Goal: Communication & Community: Participate in discussion

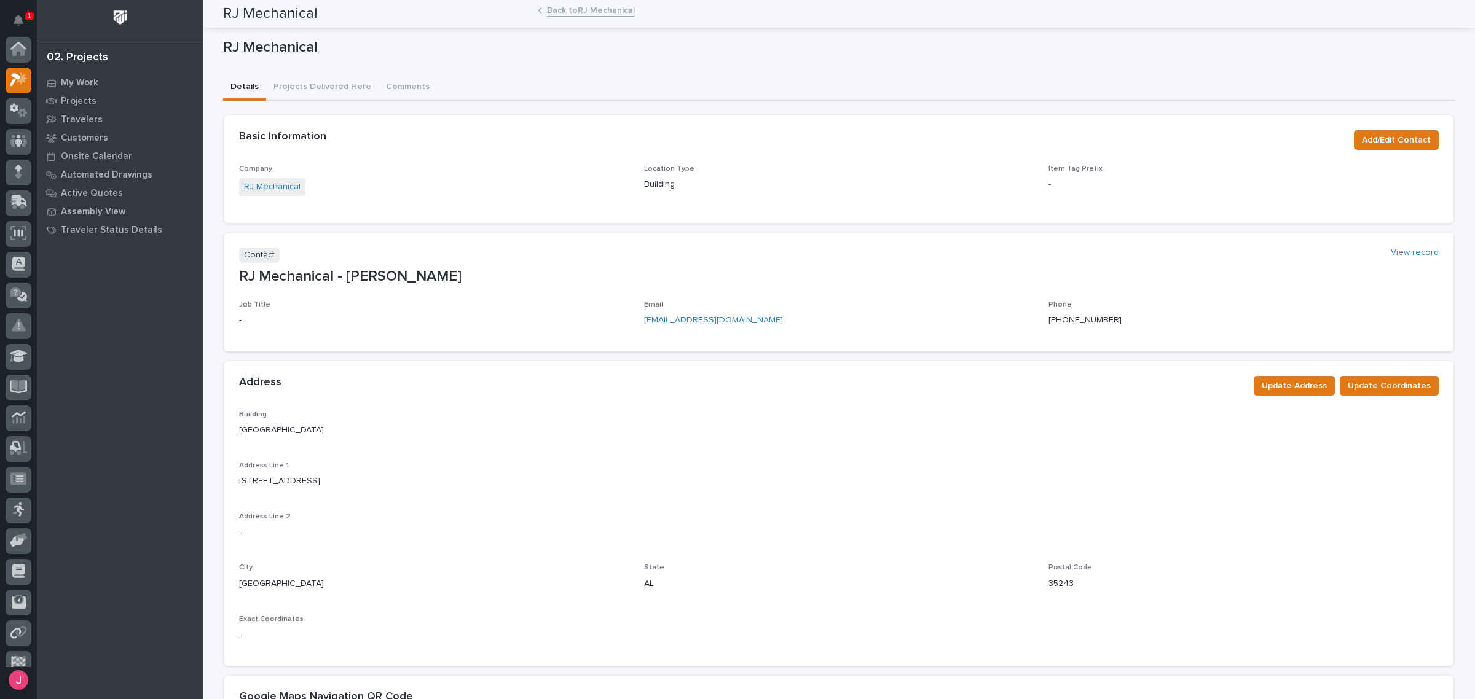
scroll to position [31, 0]
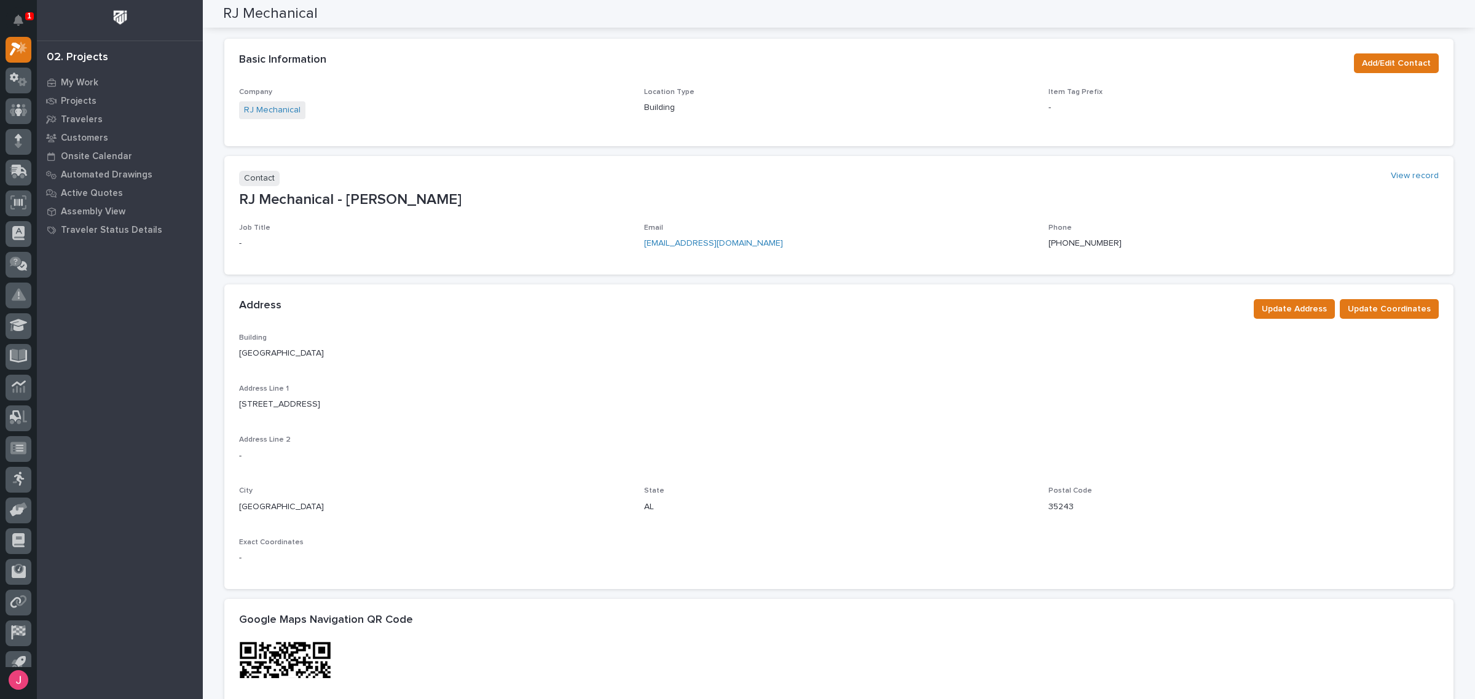
click at [428, 76] on div "Basic Information Add/Edit Contact" at bounding box center [838, 63] width 1229 height 49
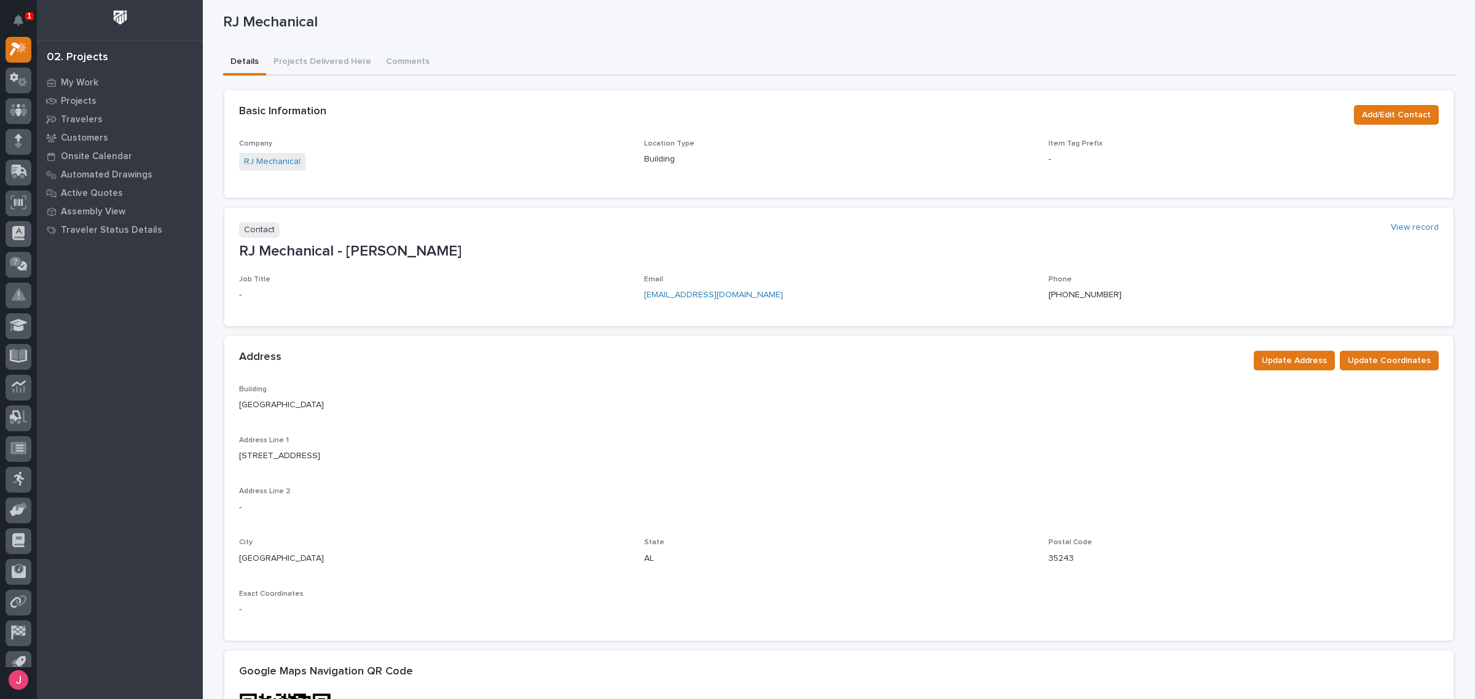
scroll to position [0, 0]
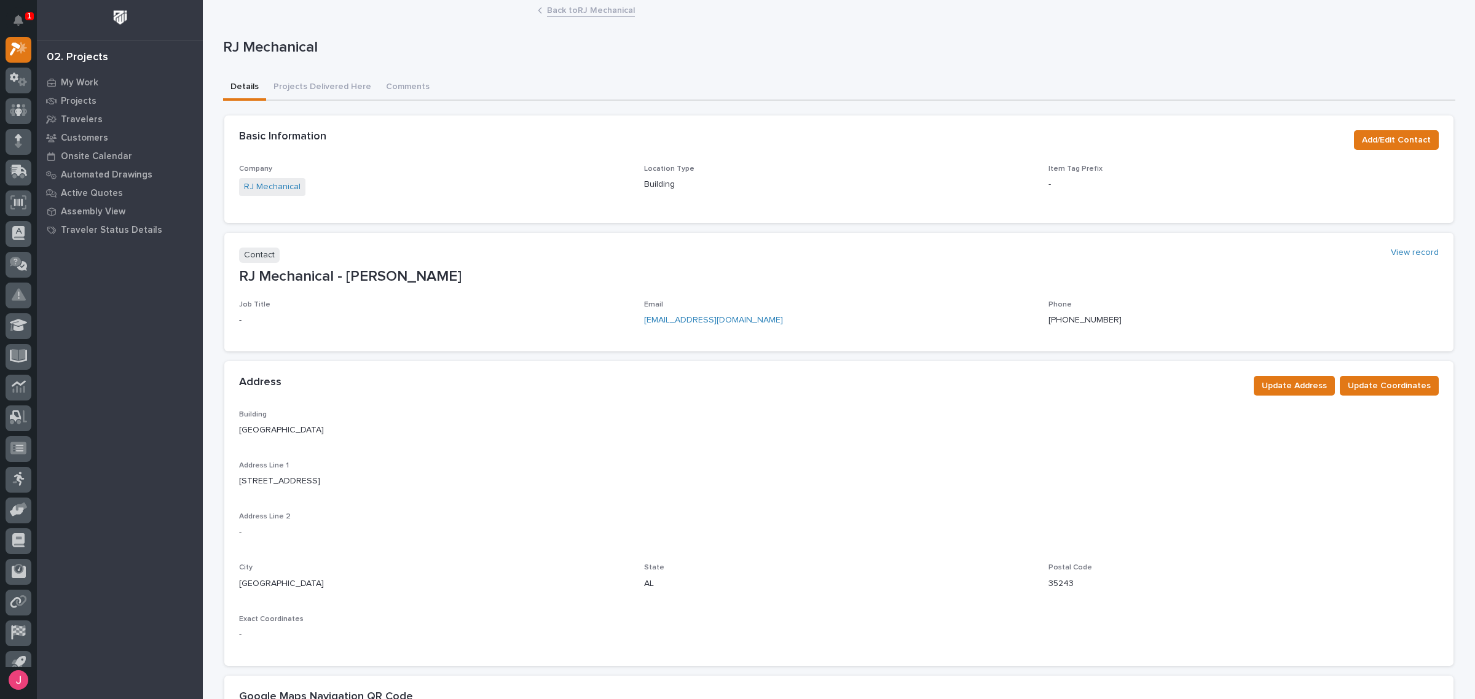
click at [27, 16] on p "1" at bounding box center [29, 16] width 4 height 9
click at [546, 50] on p "RJ Mechanical" at bounding box center [836, 48] width 1227 height 18
click at [96, 81] on p "My Work" at bounding box center [79, 82] width 37 height 11
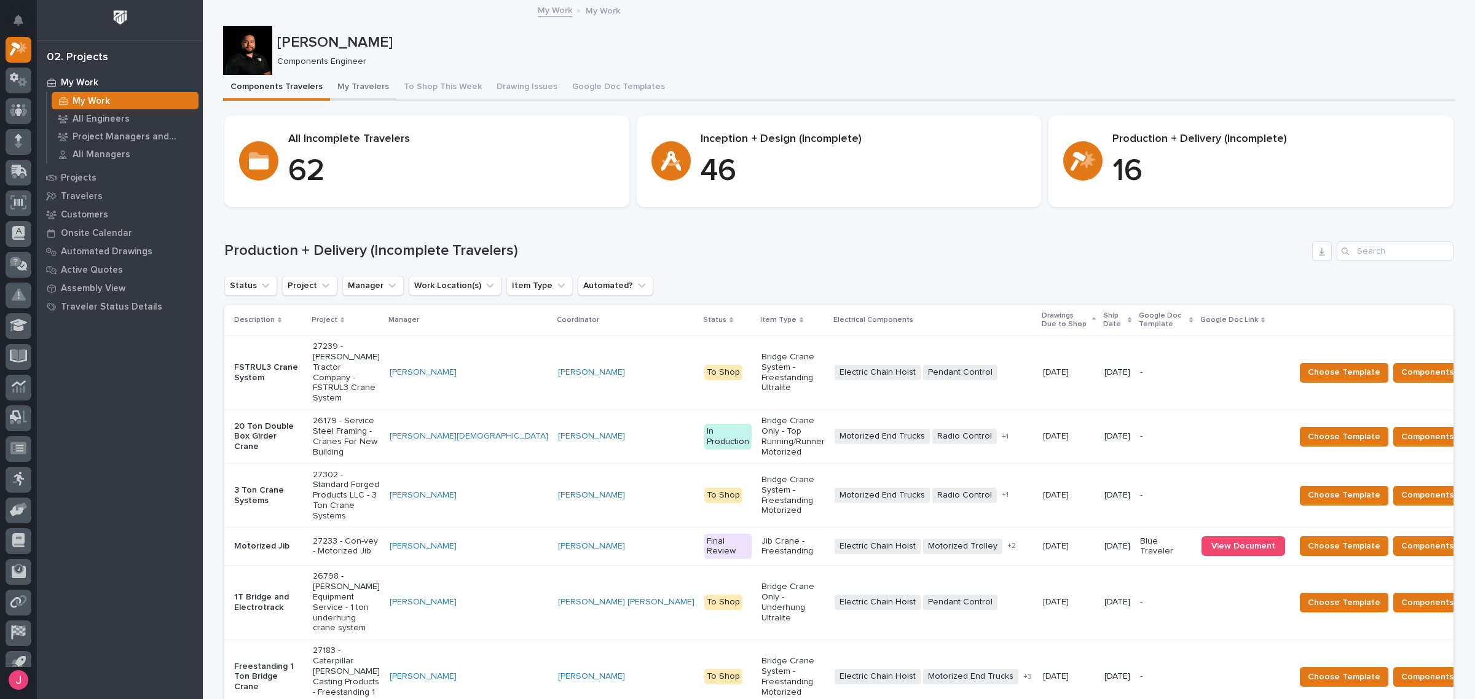
click at [330, 87] on button "My Travelers" at bounding box center [363, 88] width 66 height 26
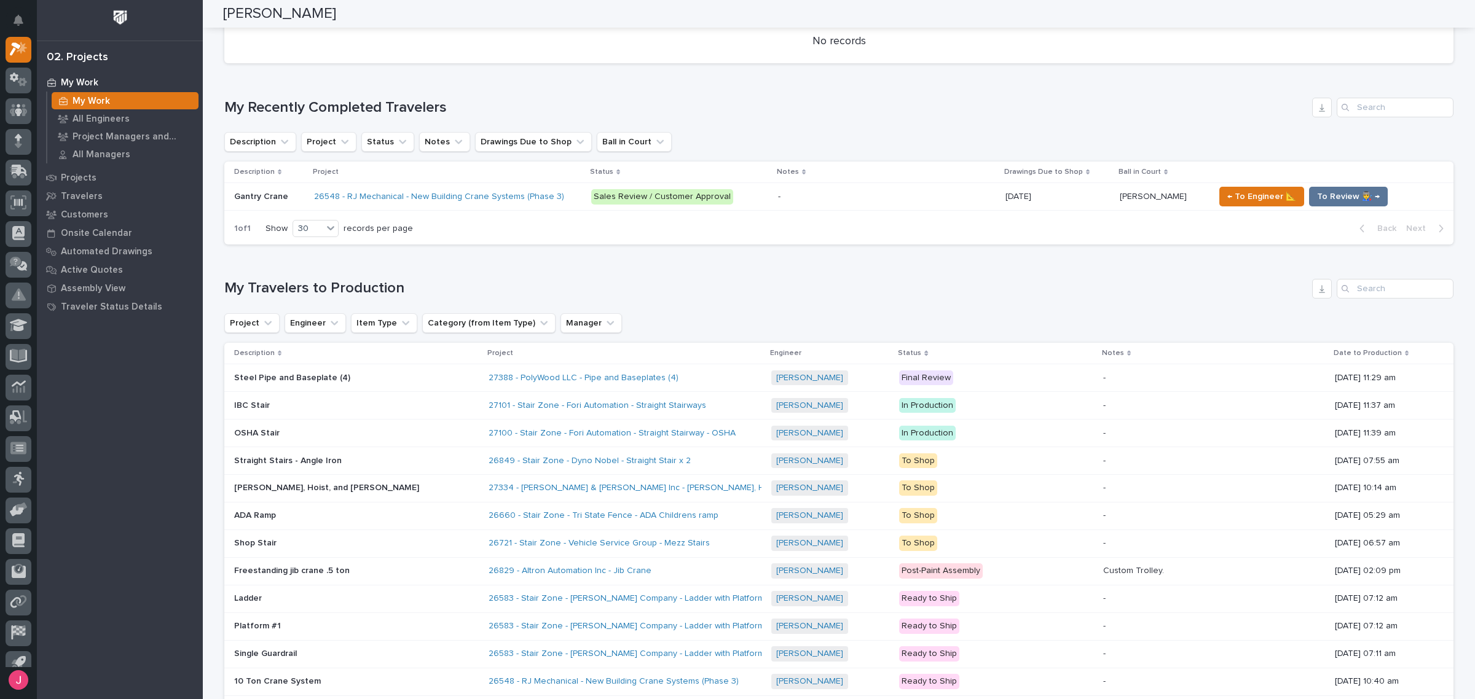
scroll to position [615, 0]
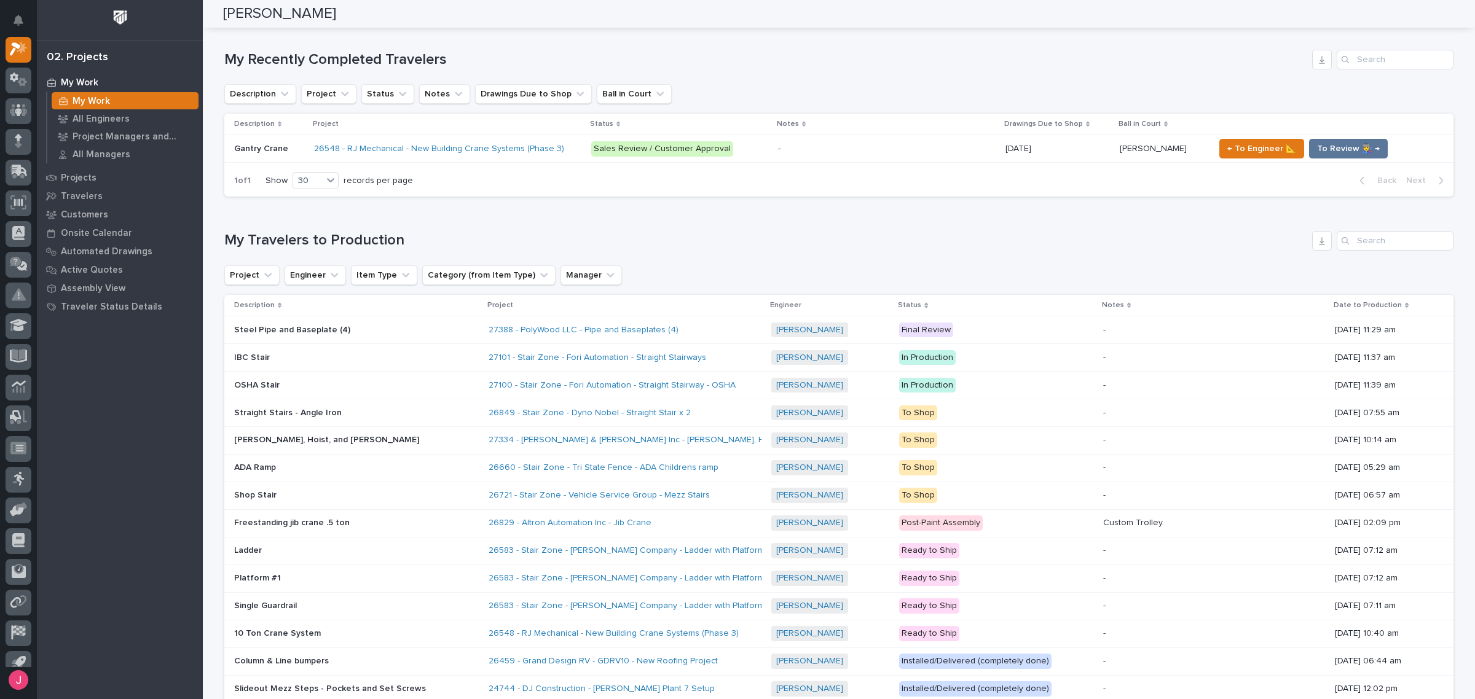
click at [726, 324] on div "27388 - PolyWood LLC - Pipe and Baseplates (4)" at bounding box center [625, 330] width 273 height 20
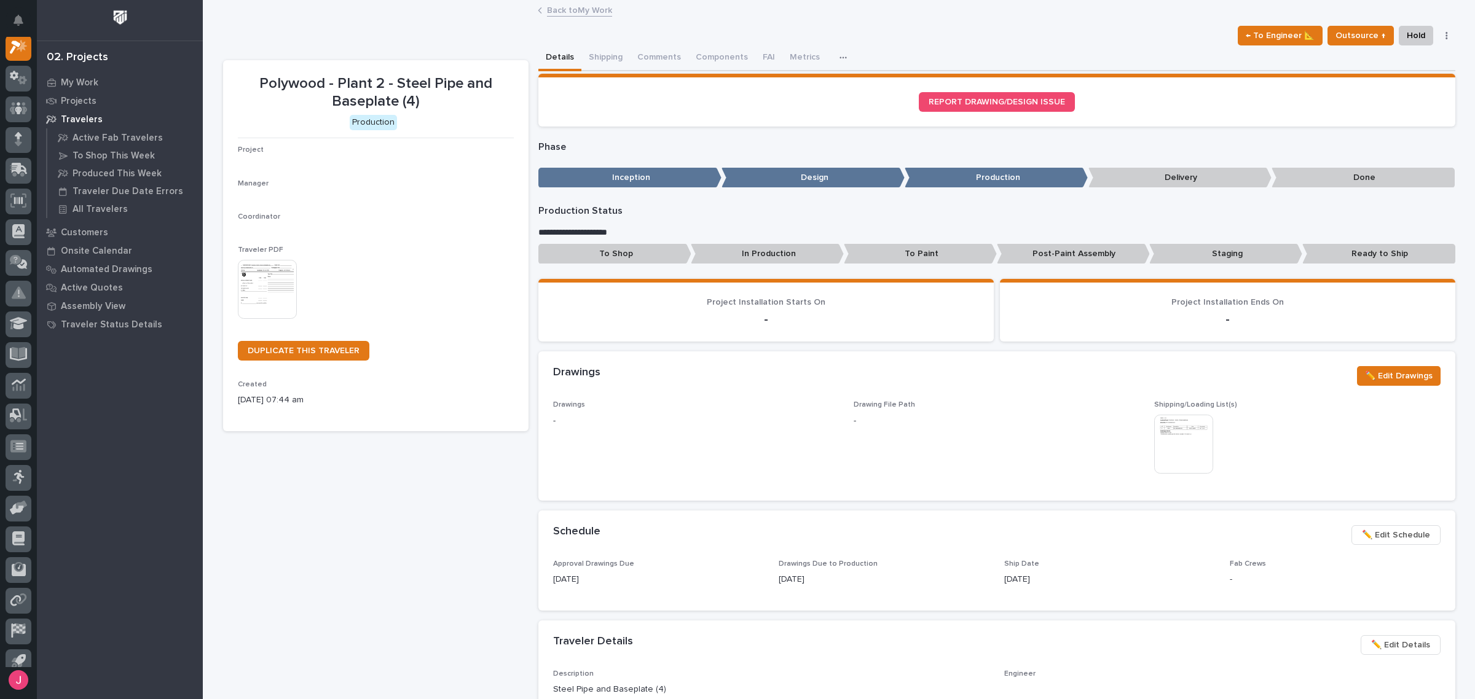
scroll to position [31, 0]
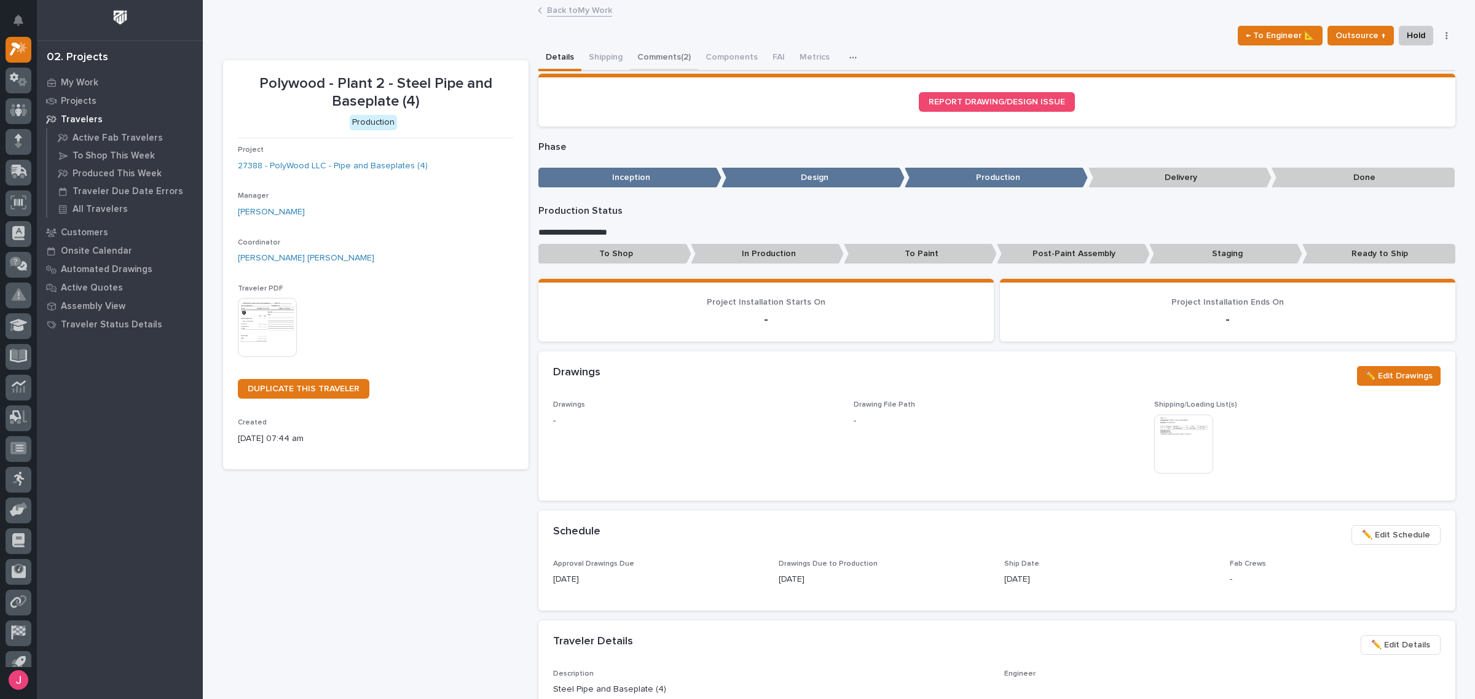
click at [659, 57] on button "Comments (2)" at bounding box center [664, 58] width 68 height 26
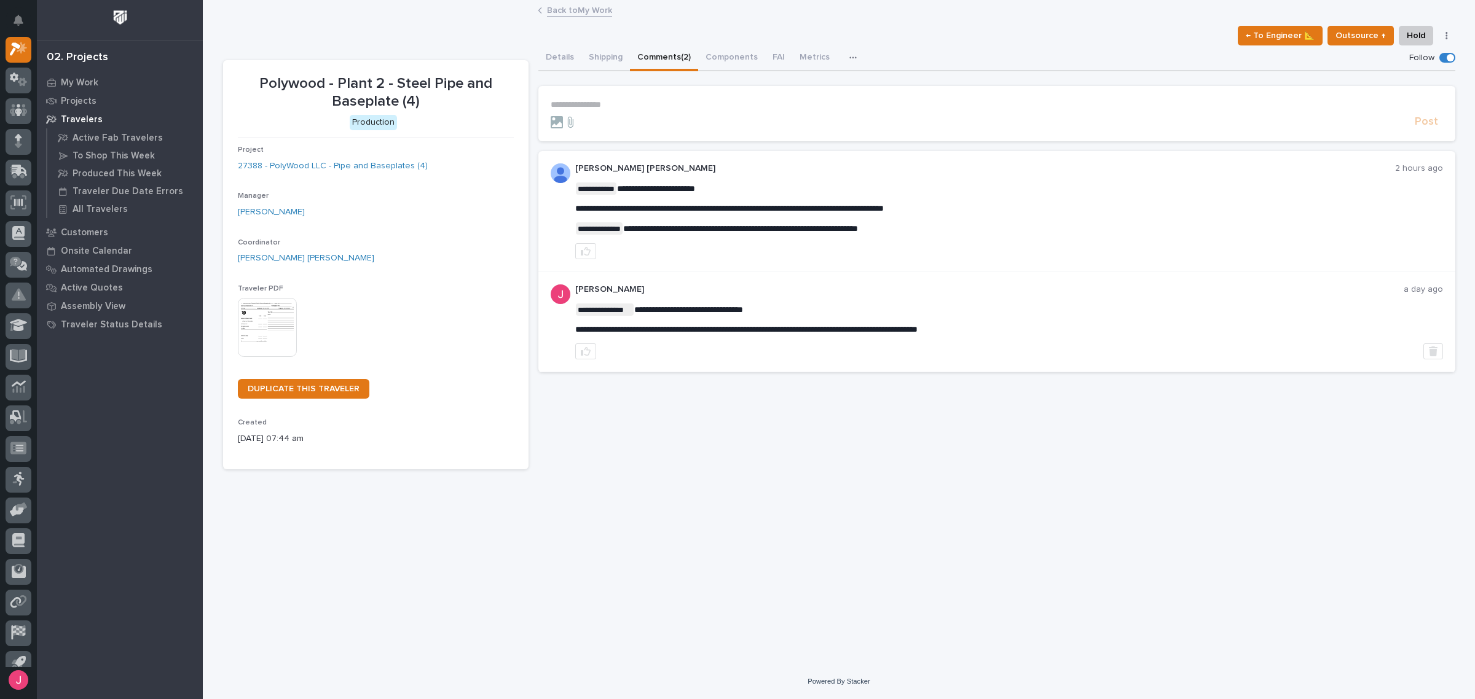
drag, startPoint x: 653, startPoint y: 227, endPoint x: 686, endPoint y: 227, distance: 32.6
click at [870, 229] on span "**********" at bounding box center [755, 228] width 235 height 9
drag, startPoint x: 913, startPoint y: 228, endPoint x: 734, endPoint y: 226, distance: 178.2
click at [734, 227] on span "**********" at bounding box center [755, 228] width 235 height 9
click at [560, 10] on link "Back to My Work" at bounding box center [579, 9] width 65 height 14
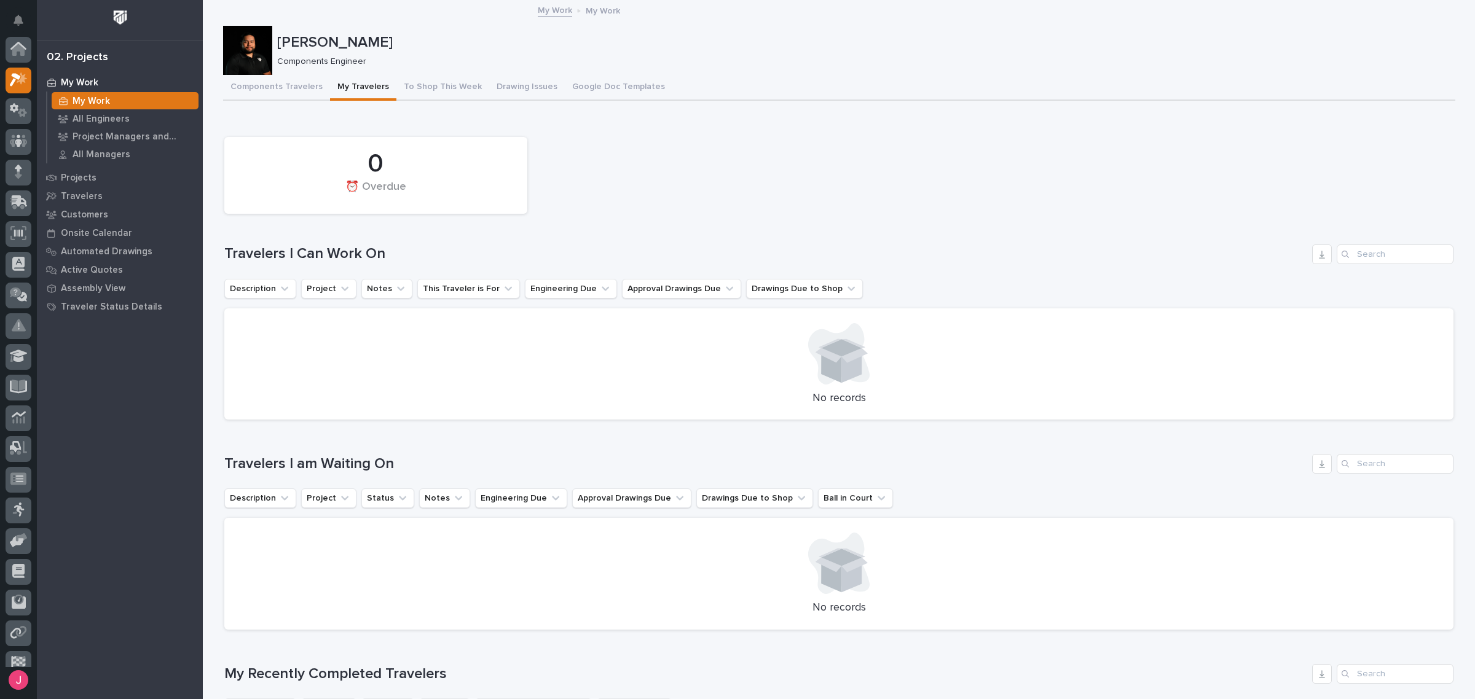
scroll to position [33, 0]
click at [1028, 155] on div "0 ⏰ Overdue" at bounding box center [838, 175] width 1241 height 89
click at [272, 81] on button "Components Travelers" at bounding box center [276, 88] width 107 height 26
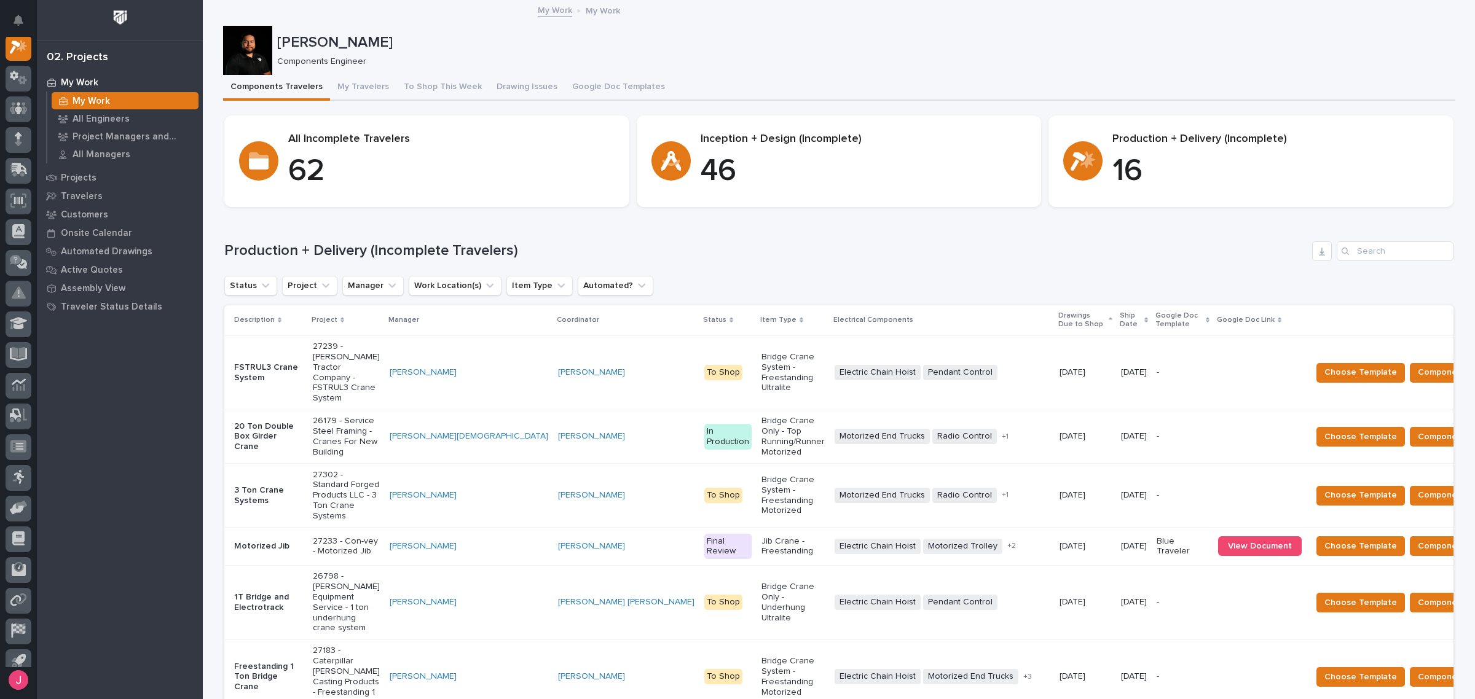
scroll to position [31, 0]
click at [431, 92] on button "To Shop This Week" at bounding box center [442, 88] width 93 height 26
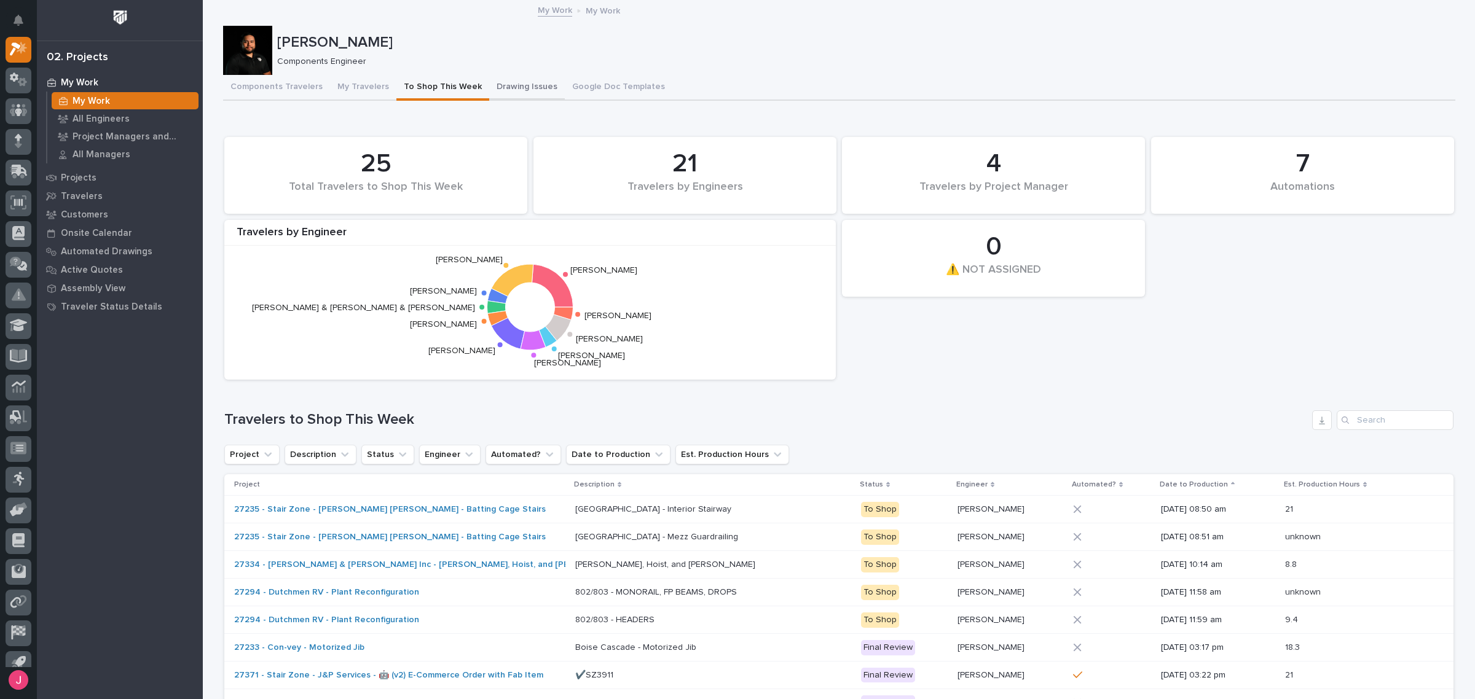
click at [508, 91] on button "Drawing Issues" at bounding box center [527, 88] width 76 height 26
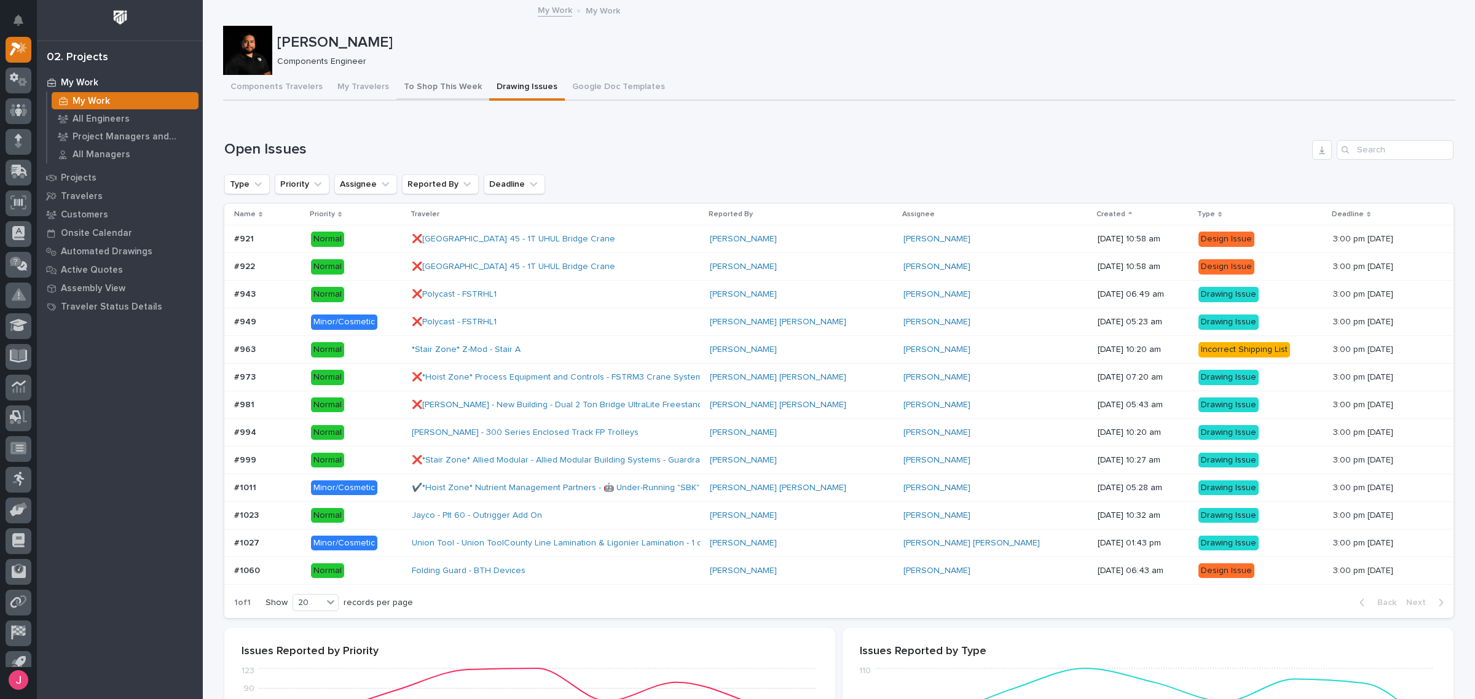
click at [401, 91] on button "To Shop This Week" at bounding box center [442, 88] width 93 height 26
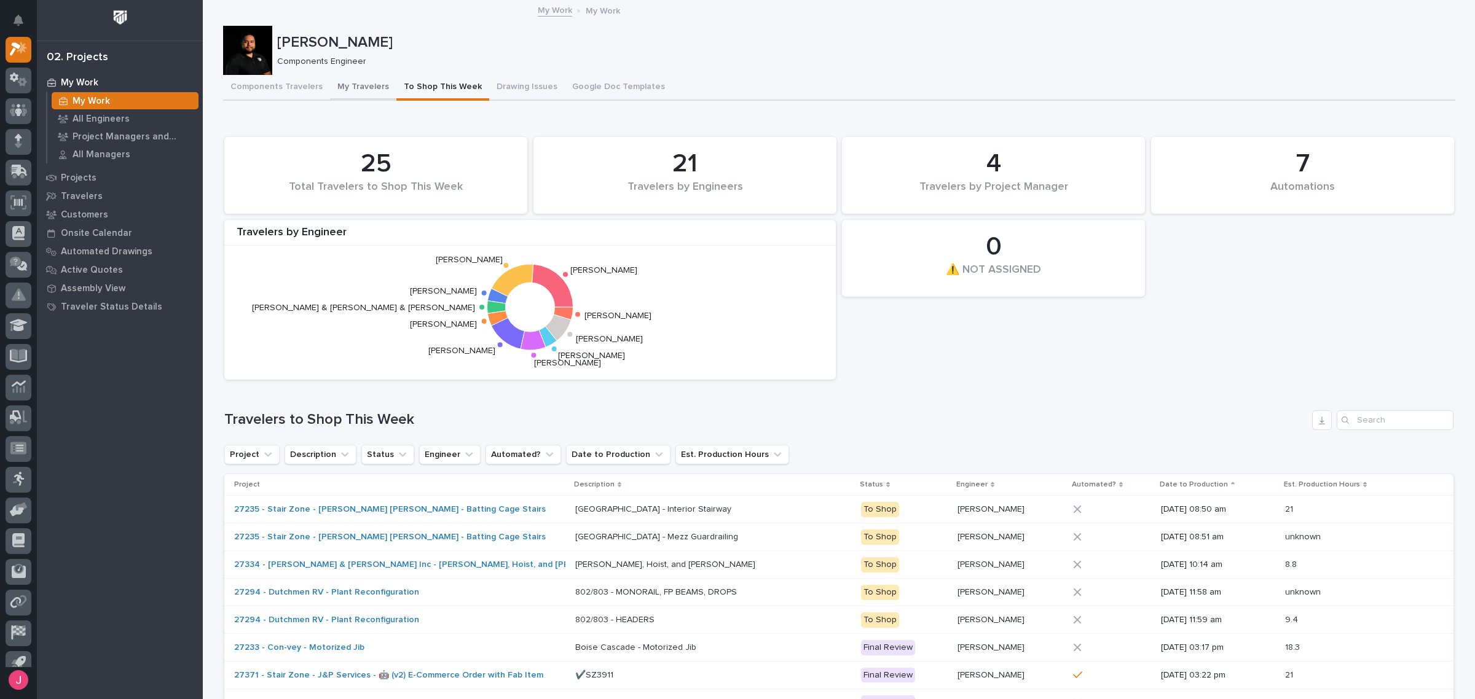
click at [338, 77] on button "My Travelers" at bounding box center [363, 88] width 66 height 26
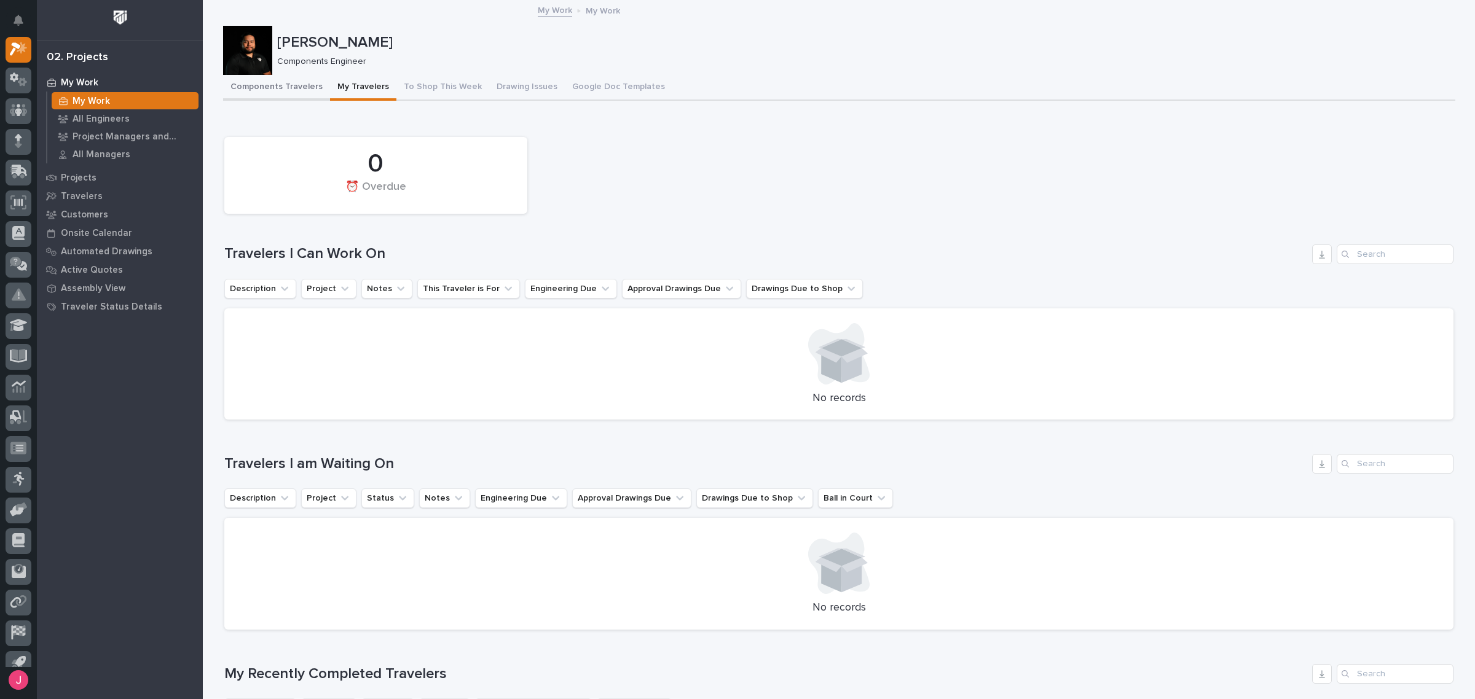
click at [265, 88] on button "Components Travelers" at bounding box center [276, 88] width 107 height 26
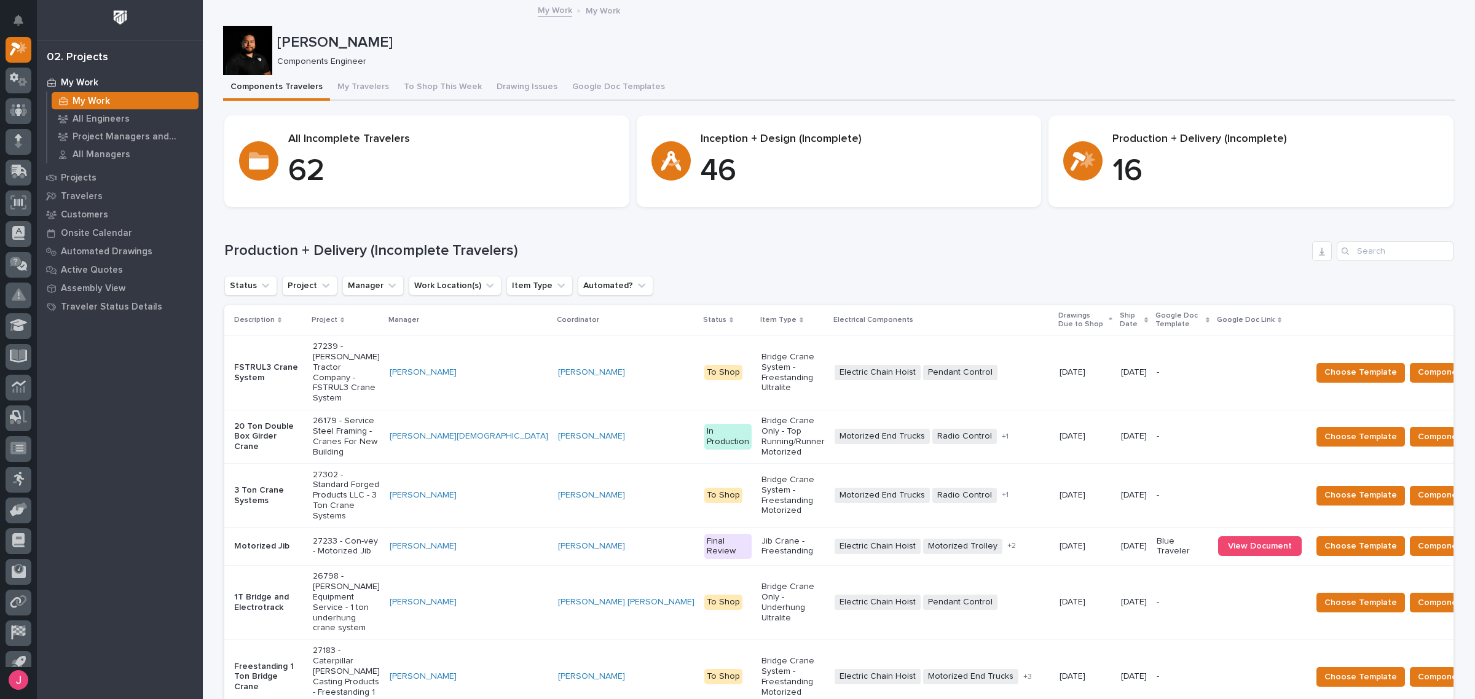
click at [704, 62] on p "Components Engineer" at bounding box center [861, 62] width 1168 height 10
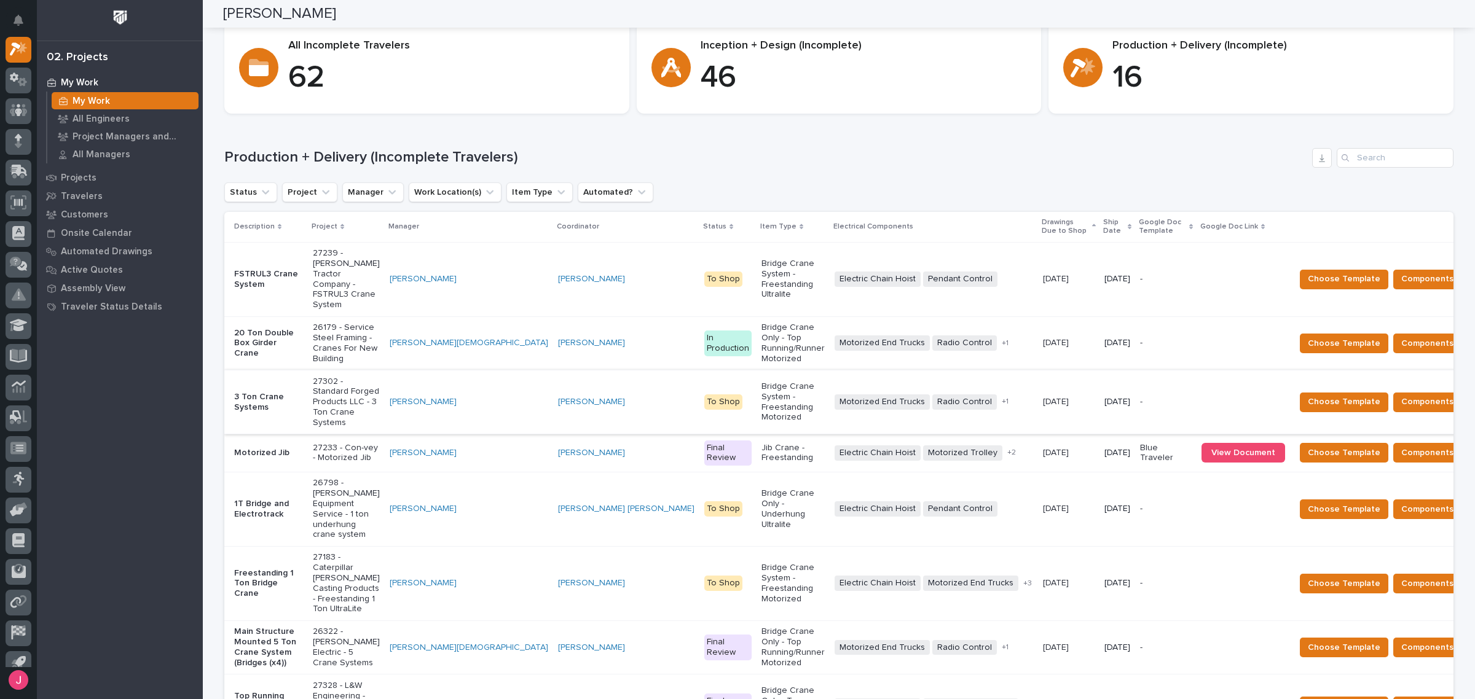
scroll to position [77, 0]
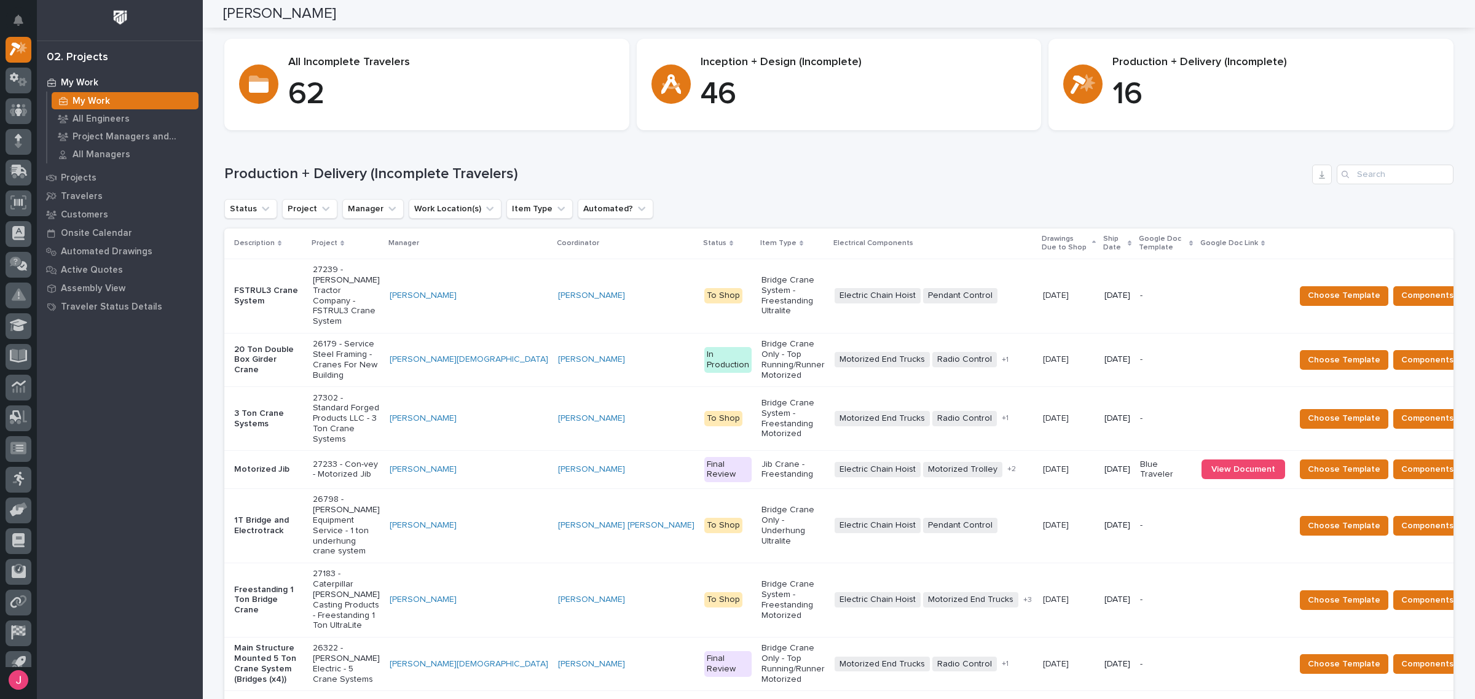
drag, startPoint x: 855, startPoint y: 188, endPoint x: 856, endPoint y: 200, distance: 12.4
click at [856, 195] on div "Production + Delivery (Incomplete Travelers) Status Project Manager Work Locati…" at bounding box center [838, 531] width 1229 height 732
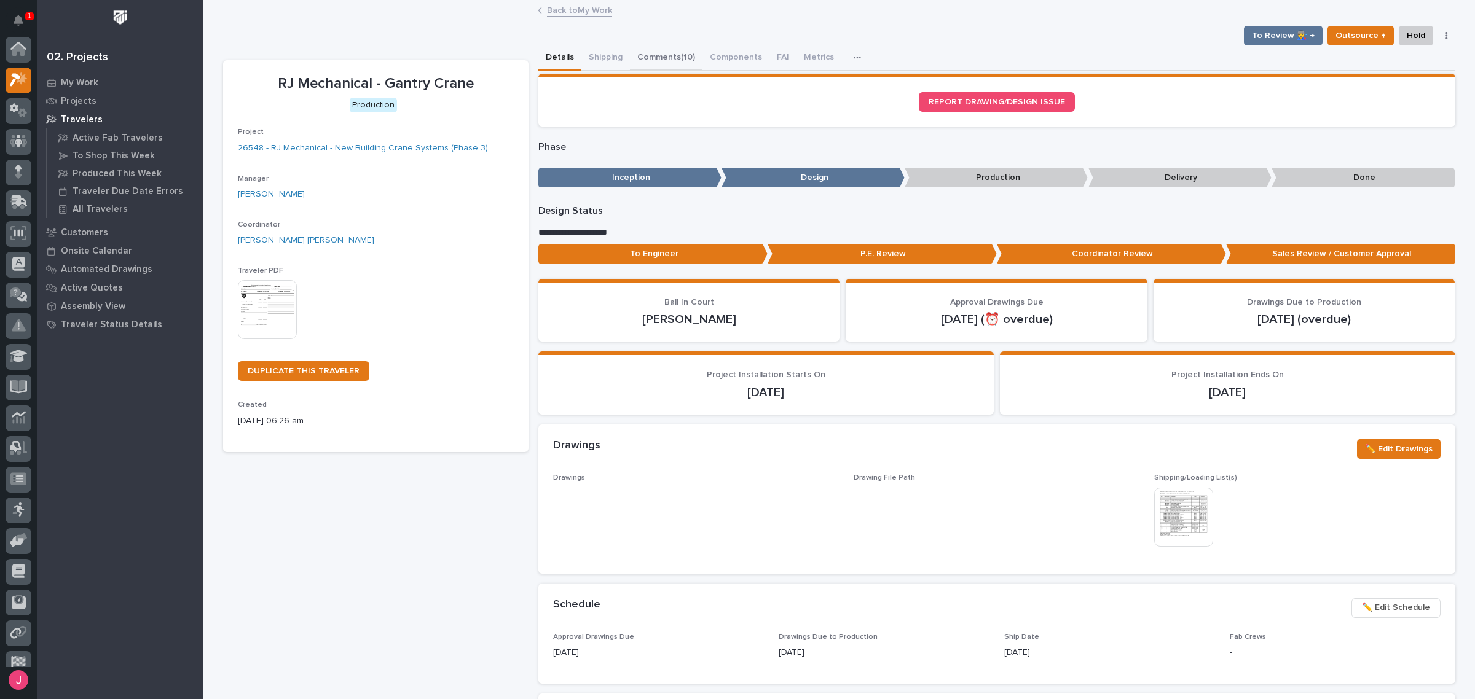
scroll to position [31, 0]
click at [681, 62] on button "Comments (10)" at bounding box center [666, 58] width 73 height 26
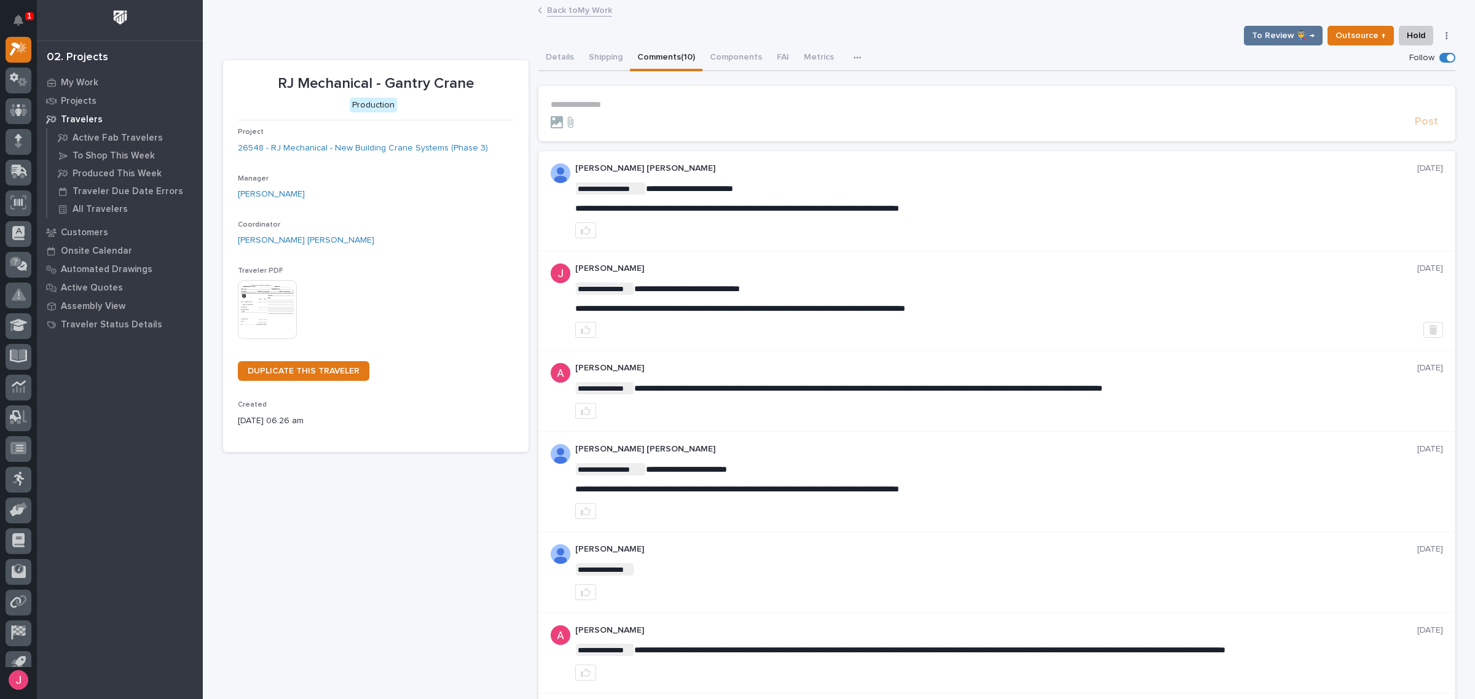
drag, startPoint x: 608, startPoint y: 93, endPoint x: 605, endPoint y: 100, distance: 8.0
click at [607, 96] on section "**********" at bounding box center [996, 113] width 917 height 55
click at [604, 102] on p "**********" at bounding box center [997, 105] width 892 height 10
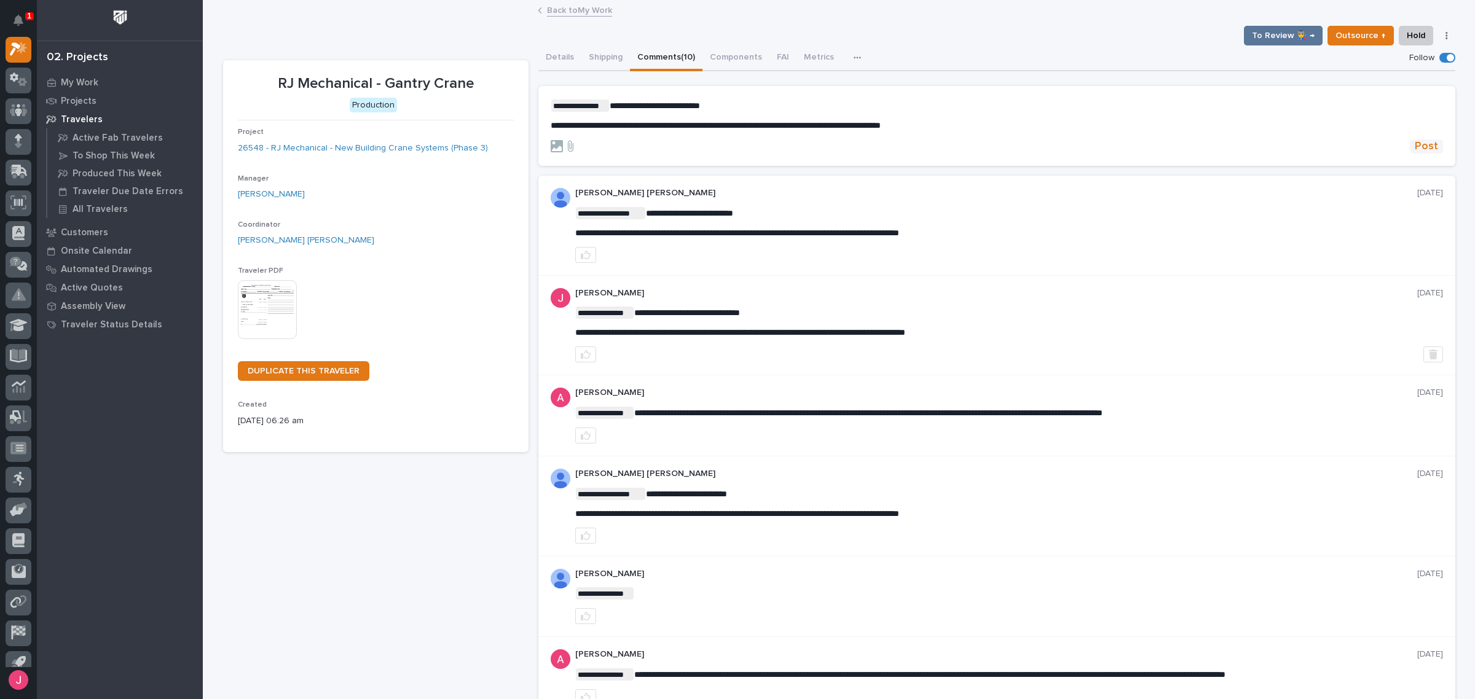
click at [1428, 147] on span "Post" at bounding box center [1426, 146] width 23 height 14
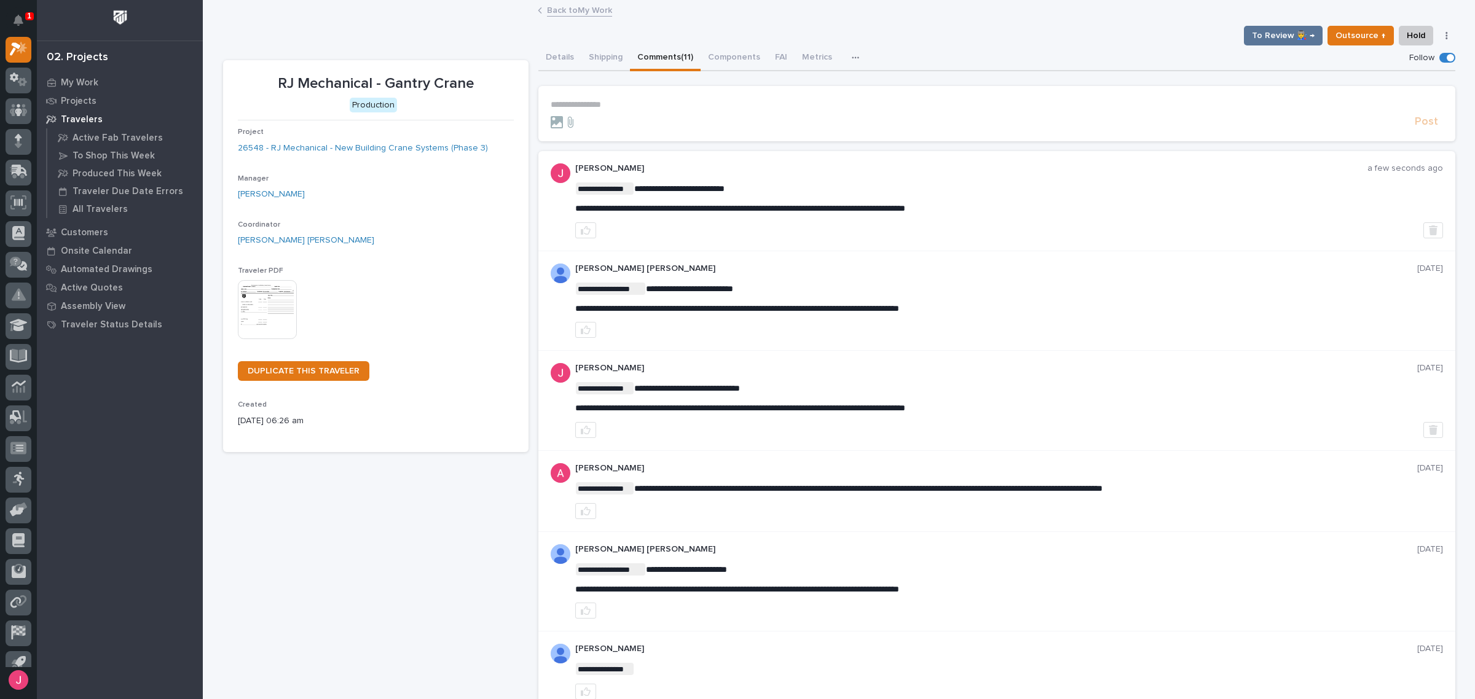
click at [572, 10] on link "Back to My Work" at bounding box center [579, 9] width 65 height 14
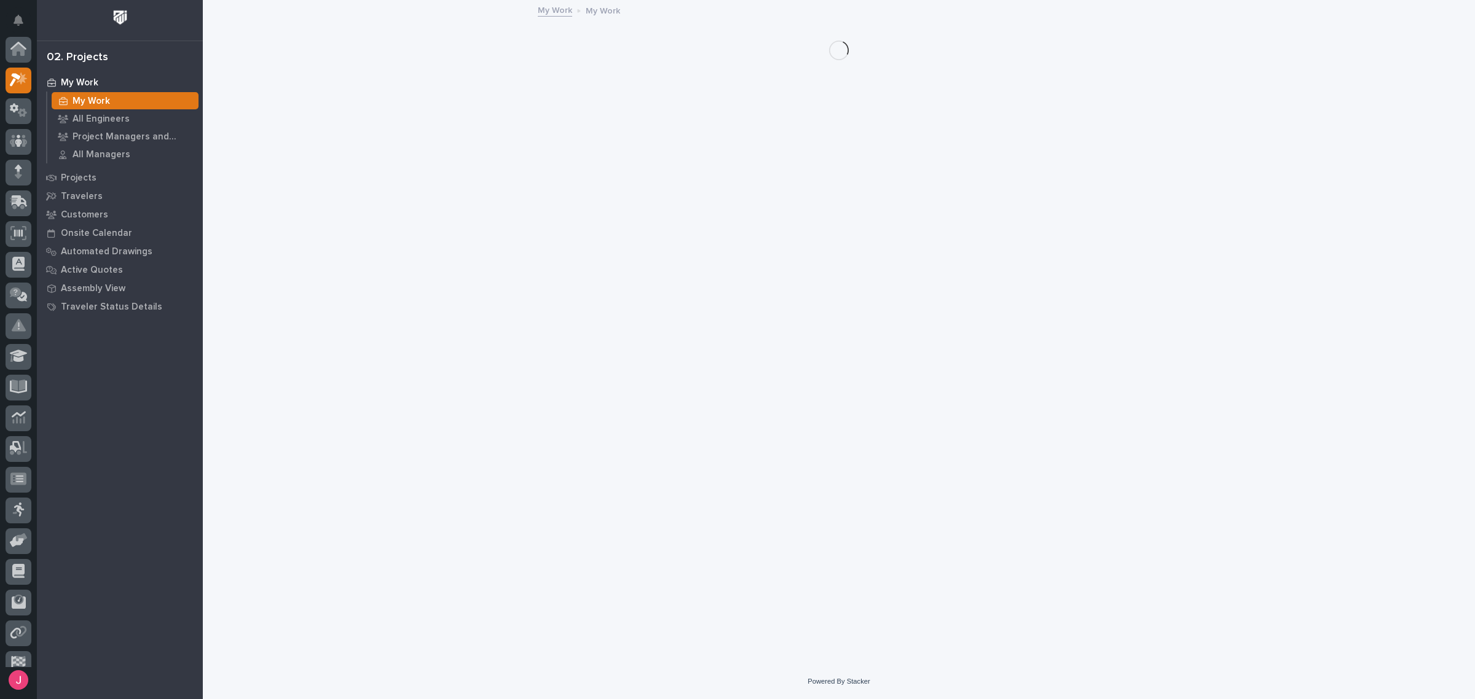
scroll to position [33, 0]
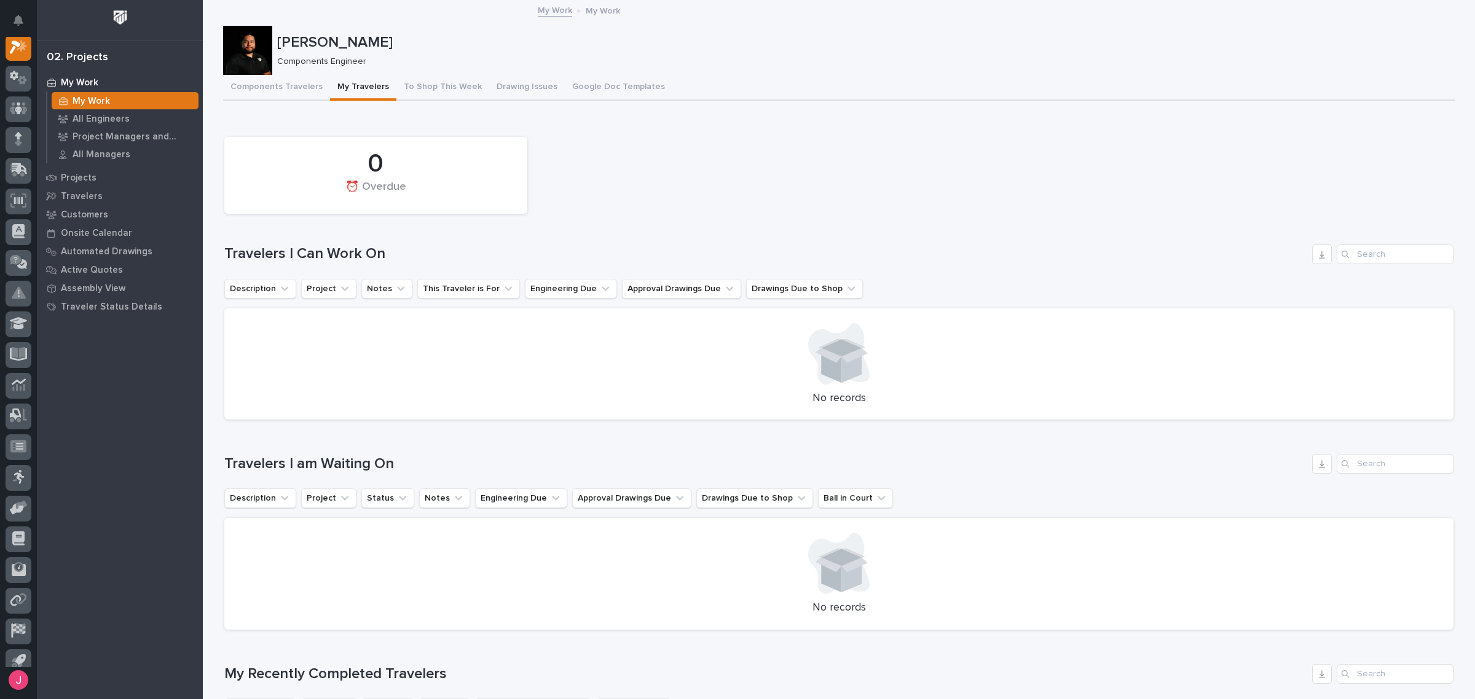
click at [802, 95] on div "Components Travelers My Travelers To Shop This Week Drawing Issues Google Doc T…" at bounding box center [839, 88] width 1232 height 26
click at [299, 94] on button "Components Travelers" at bounding box center [276, 88] width 107 height 26
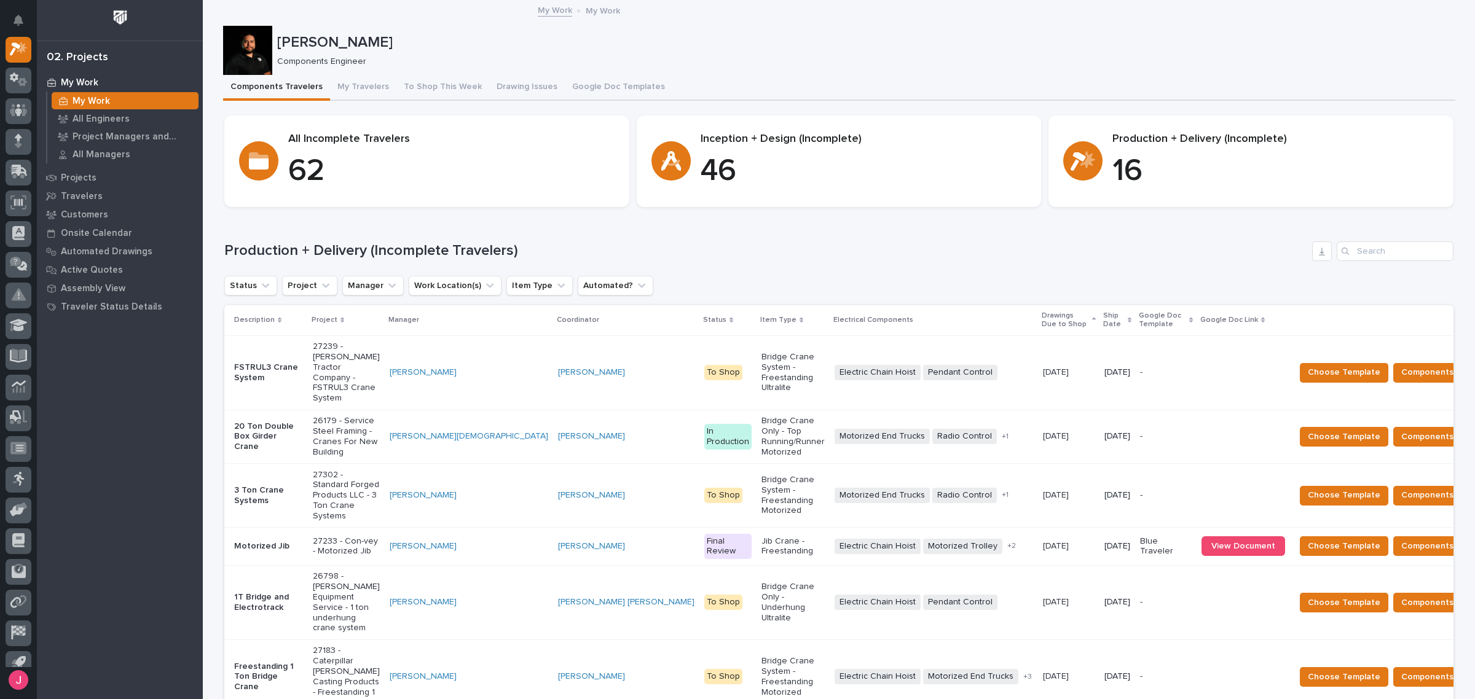
click at [732, 81] on div "Components Travelers My Travelers To Shop This Week Drawing Issues Google Doc T…" at bounding box center [839, 88] width 1232 height 26
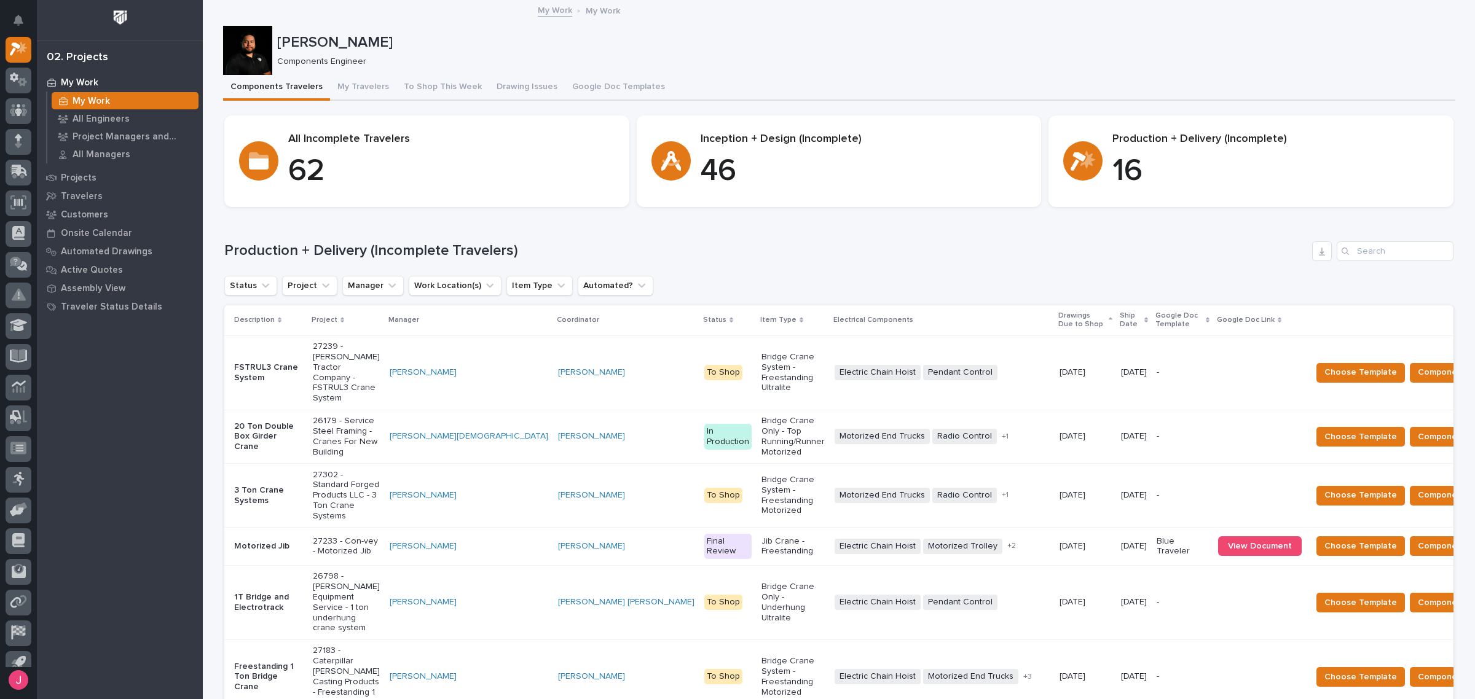
drag, startPoint x: 830, startPoint y: 258, endPoint x: 825, endPoint y: 253, distance: 7.4
click at [830, 257] on h1 "Production + Delivery (Incomplete Travelers)" at bounding box center [765, 251] width 1083 height 18
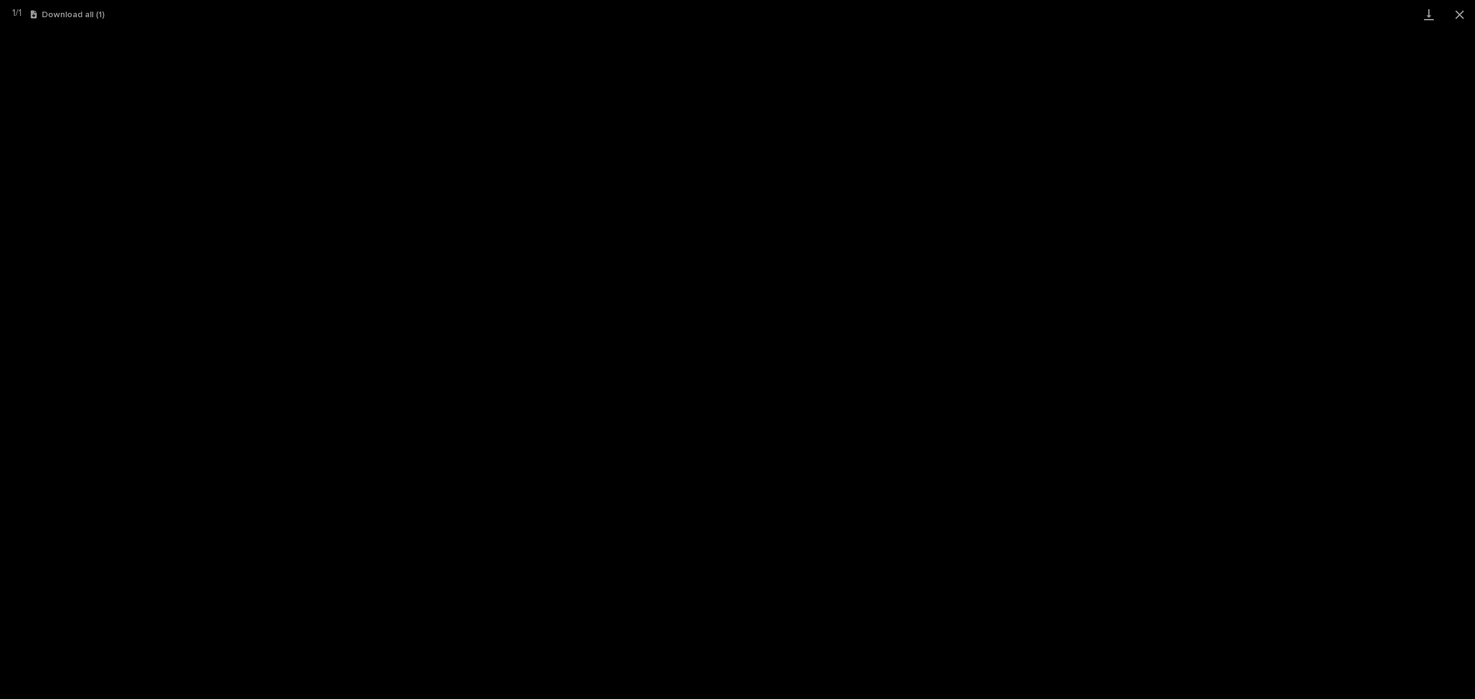
scroll to position [31, 0]
